Goal: Information Seeking & Learning: Learn about a topic

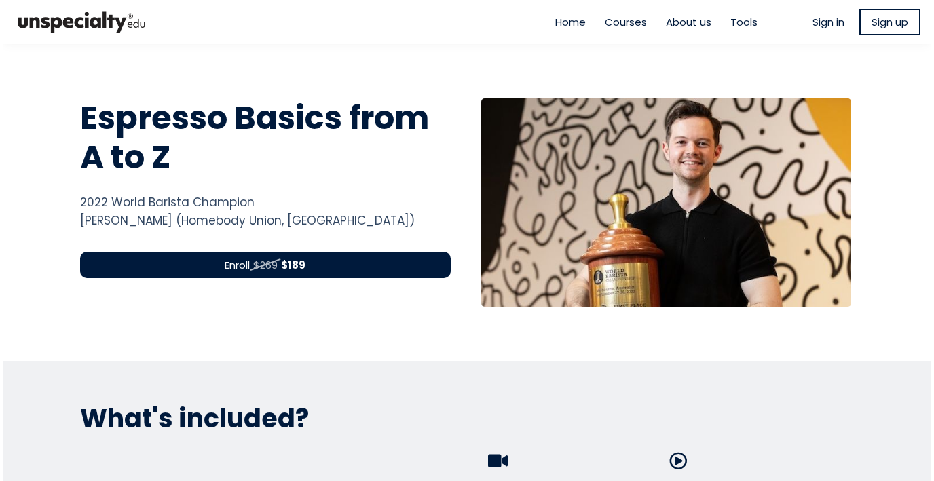
scroll to position [2, 0]
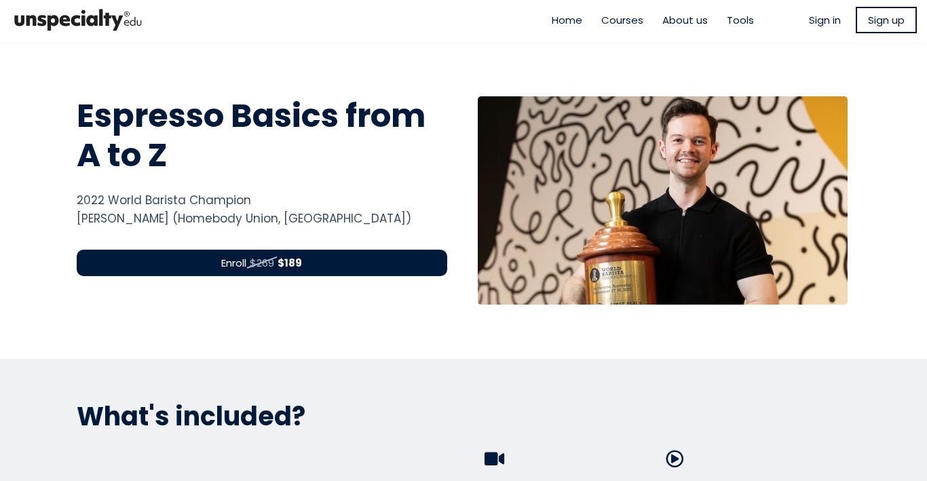
click at [874, 29] on link "Sign up" at bounding box center [886, 20] width 61 height 26
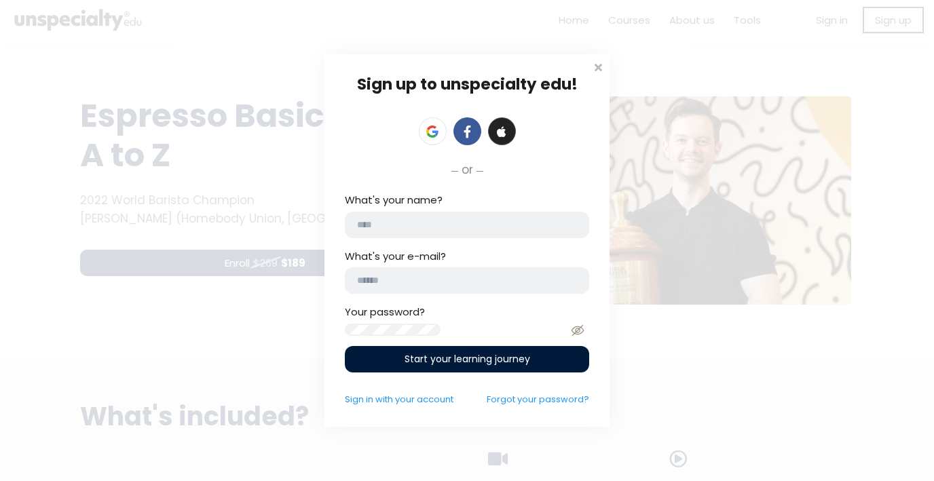
click at [510, 125] on link at bounding box center [502, 131] width 28 height 28
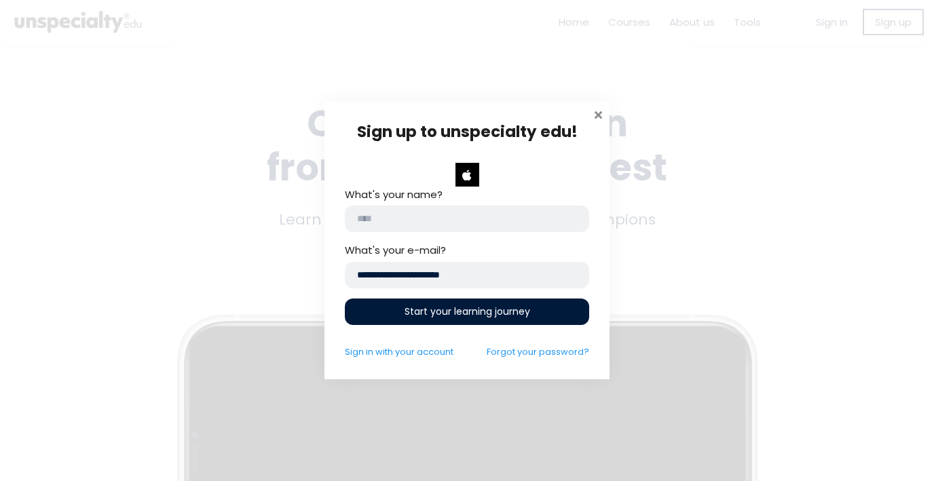
click at [597, 114] on span at bounding box center [598, 114] width 14 height 14
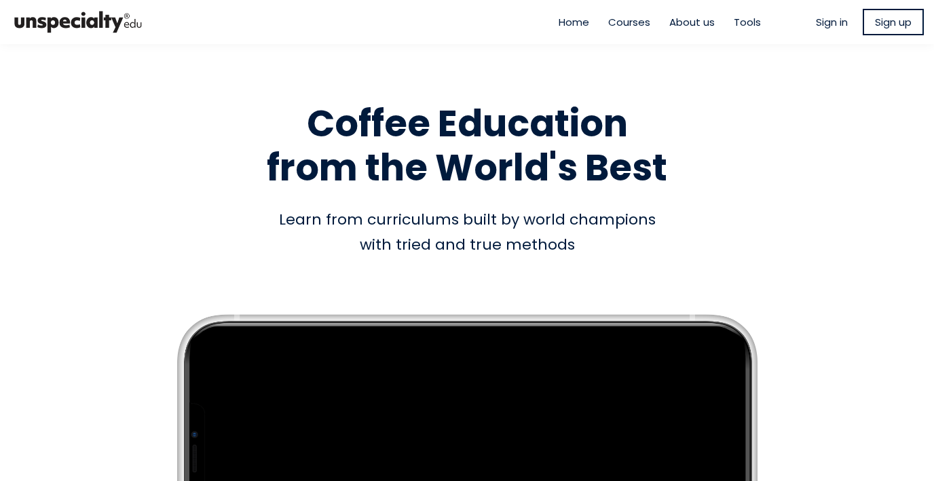
click at [816, 18] on span "Sign in" at bounding box center [832, 22] width 32 height 16
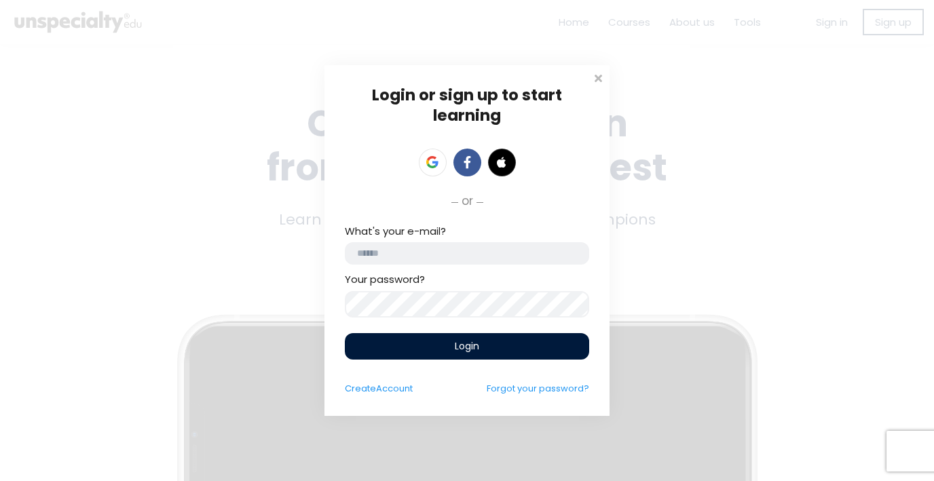
type input "**********"
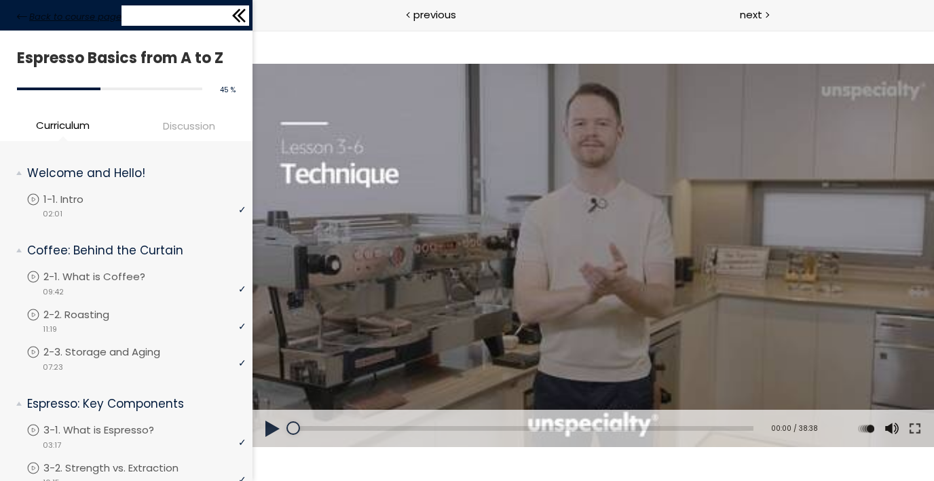
click at [79, 18] on span "Back to course page" at bounding box center [75, 17] width 92 height 14
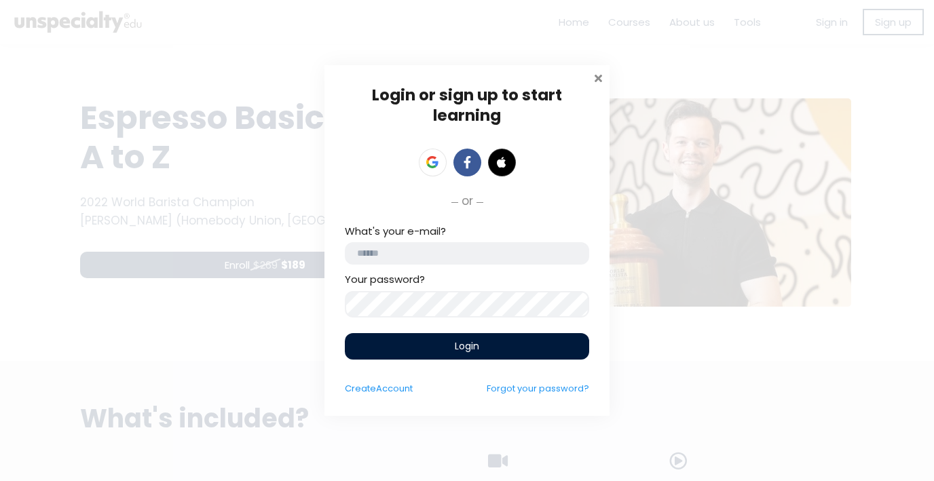
click at [599, 73] on span at bounding box center [598, 77] width 14 height 14
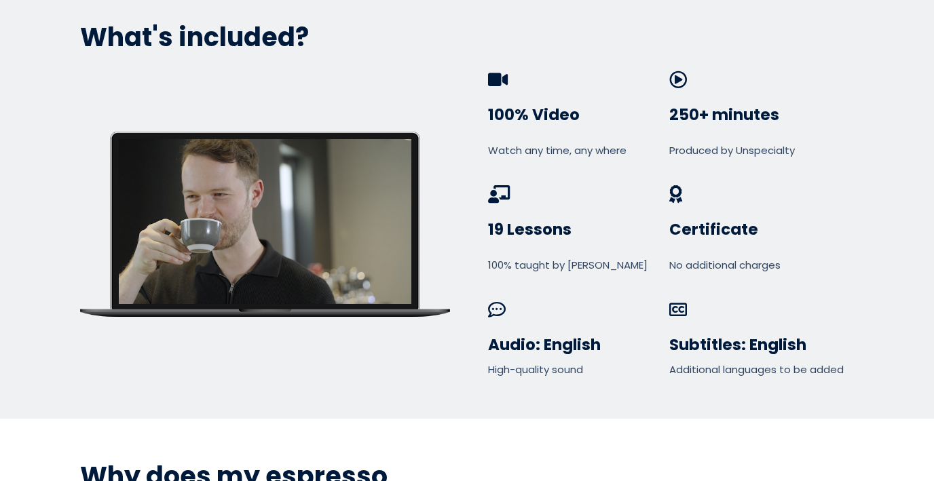
scroll to position [370, 0]
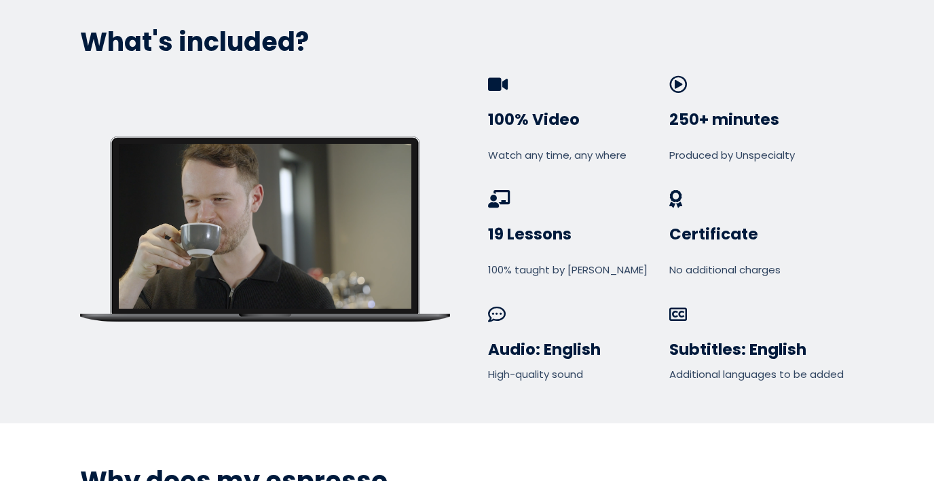
click at [787, 375] on div "Additional languages to be added" at bounding box center [757, 374] width 176 height 16
drag, startPoint x: 841, startPoint y: 373, endPoint x: 664, endPoint y: 371, distance: 177.8
click at [664, 371] on div "100% Video Watch any time, any where 250+ minutes Produced by Unspecialty" at bounding box center [666, 228] width 391 height 307
click at [698, 327] on div "Subtitles: English Additional languages to be added" at bounding box center [757, 343] width 176 height 77
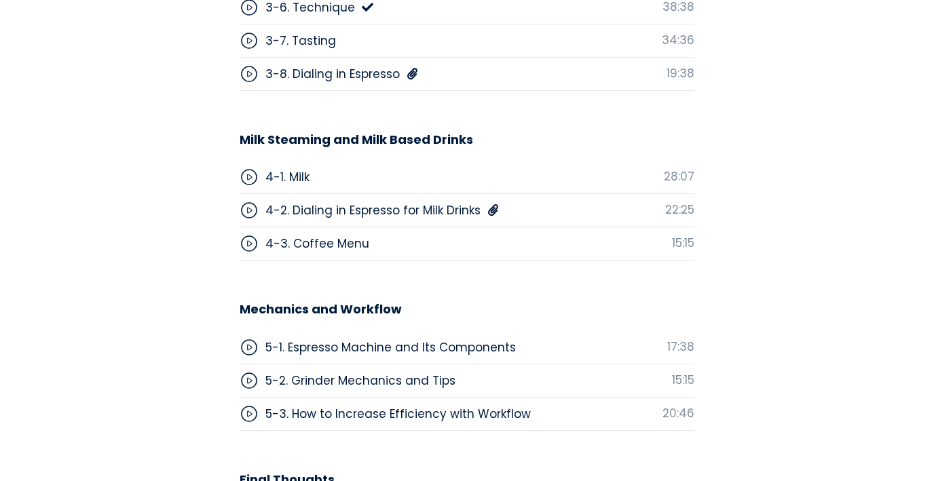
scroll to position [4154, 0]
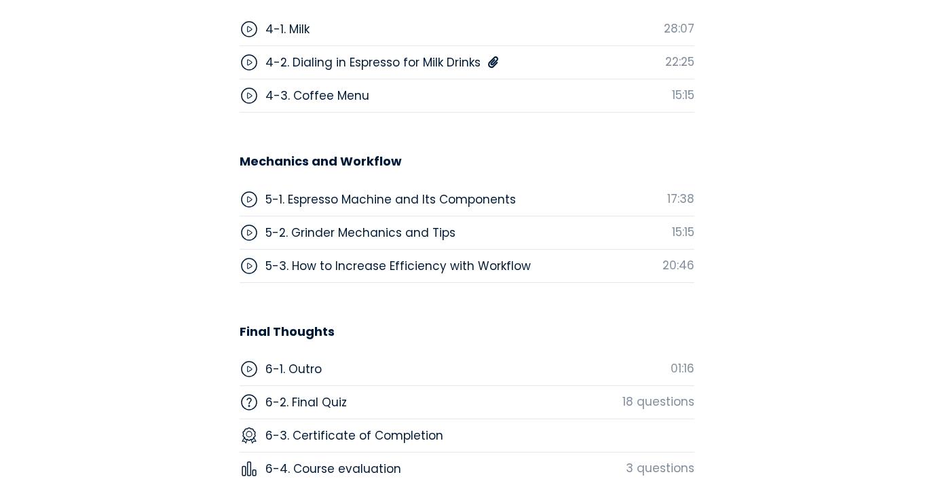
click at [432, 191] on div "5-1. Espresso Machine and Its Components" at bounding box center [390, 200] width 250 height 18
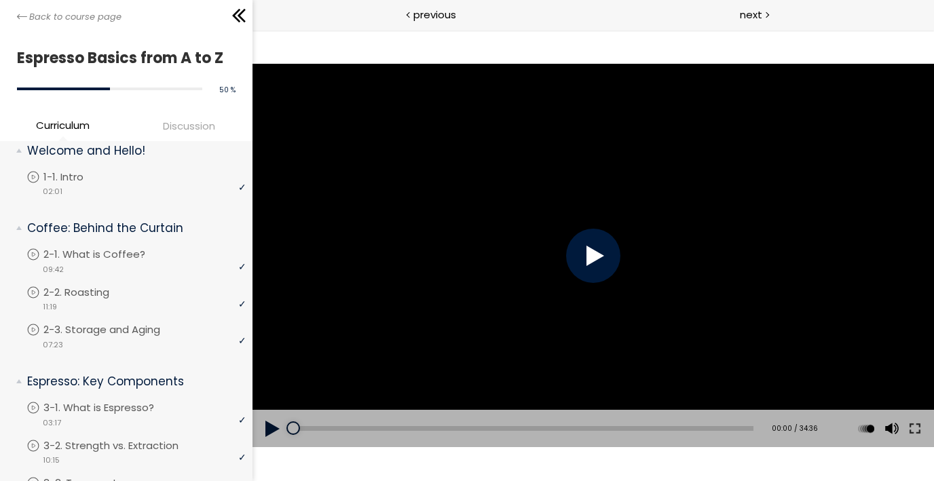
click at [600, 260] on div at bounding box center [592, 256] width 54 height 54
click at [890, 382] on div at bounding box center [890, 369] width 18 height 54
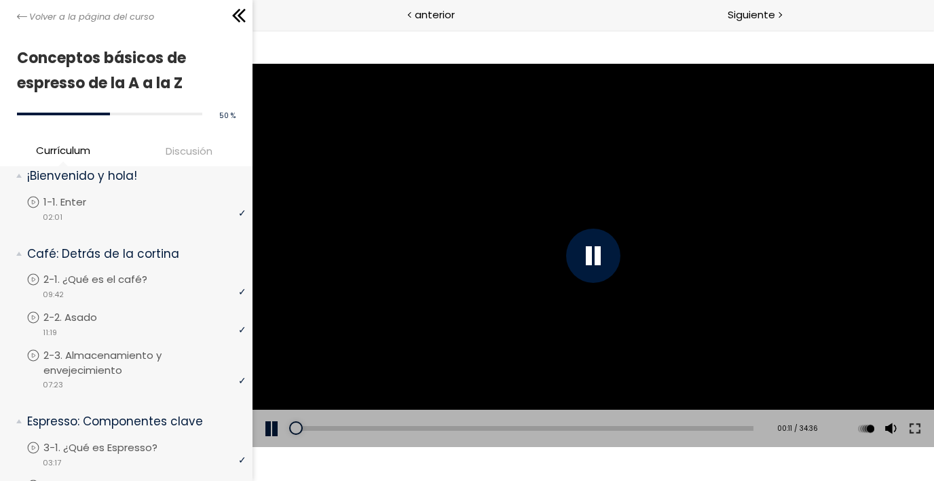
click at [682, 405] on div at bounding box center [592, 255] width 681 height 383
click at [687, 405] on div at bounding box center [592, 255] width 681 height 383
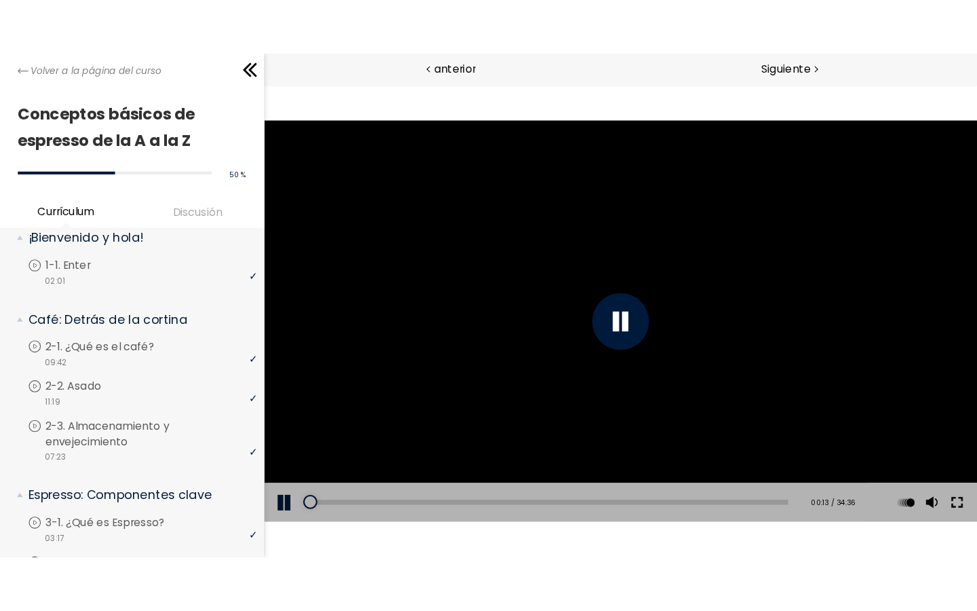
click at [923, 480] on button at bounding box center [925, 484] width 24 height 38
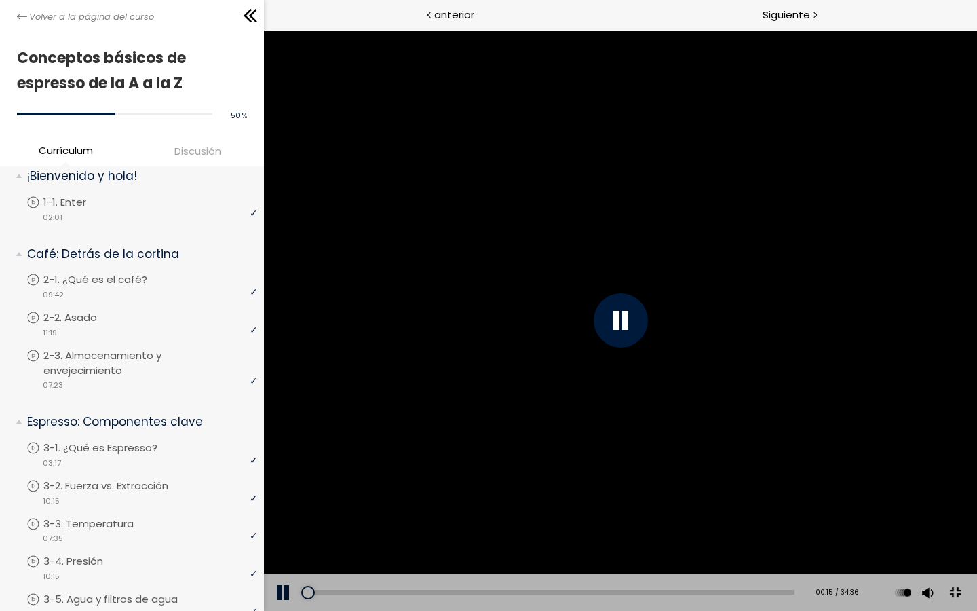
click at [933, 480] on div at bounding box center [619, 320] width 713 height 581
drag, startPoint x: 939, startPoint y: 572, endPoint x: 806, endPoint y: 561, distance: 133.5
click at [806, 480] on div at bounding box center [619, 320] width 713 height 581
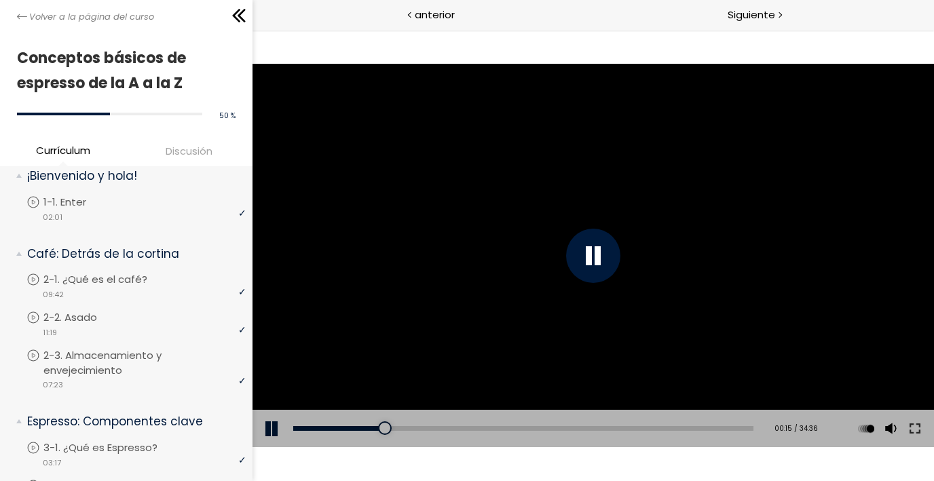
click at [695, 252] on div at bounding box center [592, 255] width 681 height 383
click at [330, 255] on div at bounding box center [592, 255] width 681 height 383
click at [705, 411] on div "Add chapter 30:55" at bounding box center [522, 429] width 460 height 38
click at [706, 360] on div at bounding box center [592, 255] width 681 height 383
click at [913, 438] on button at bounding box center [914, 429] width 24 height 38
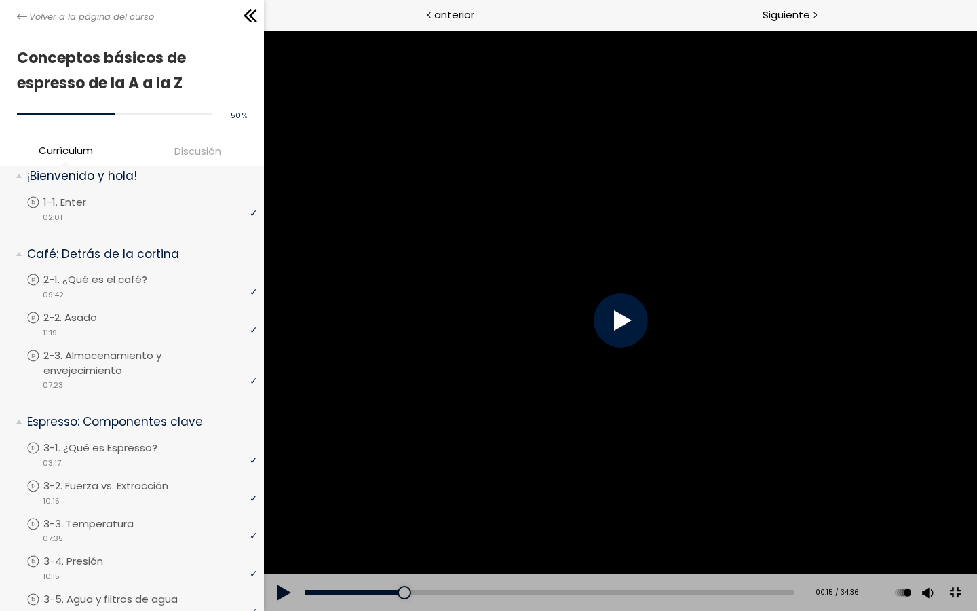
click at [517, 480] on div at bounding box center [619, 320] width 713 height 581
click at [521, 480] on div at bounding box center [619, 320] width 713 height 581
click at [677, 480] on div at bounding box center [619, 320] width 713 height 581
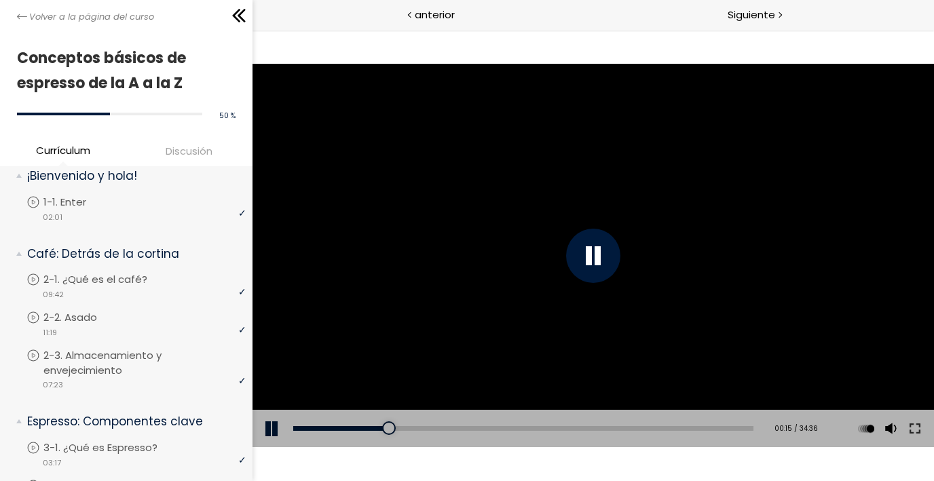
click at [586, 253] on div at bounding box center [592, 256] width 54 height 54
